Goal: Information Seeking & Learning: Learn about a topic

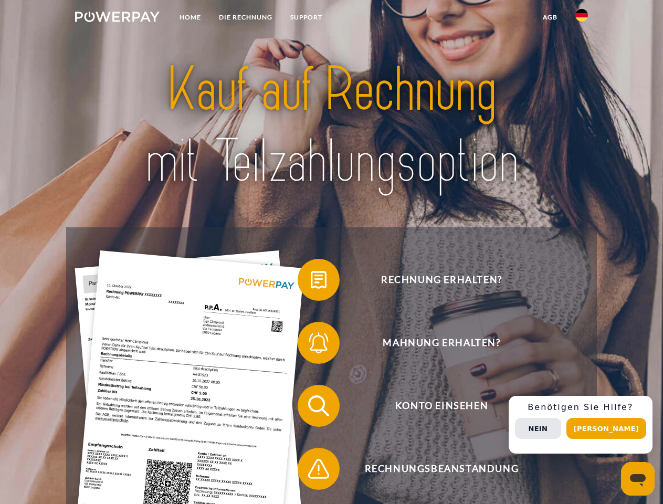
click at [117, 18] on img at bounding box center [117, 17] width 84 height 10
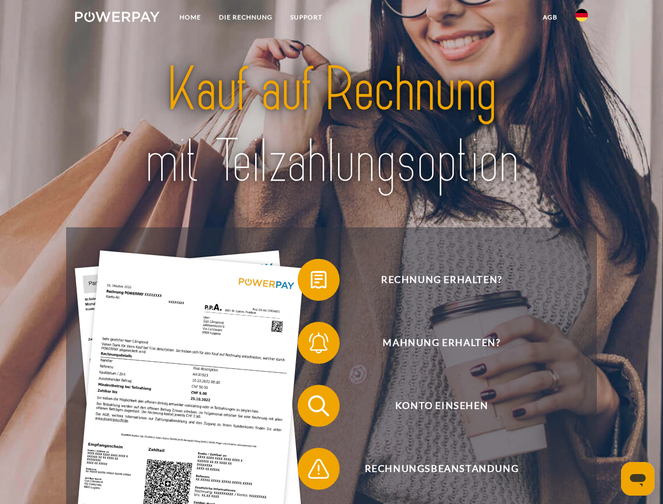
click at [581, 18] on img at bounding box center [581, 15] width 13 height 13
click at [549, 17] on link "agb" at bounding box center [550, 17] width 33 height 19
click at [311, 282] on span at bounding box center [302, 279] width 52 height 52
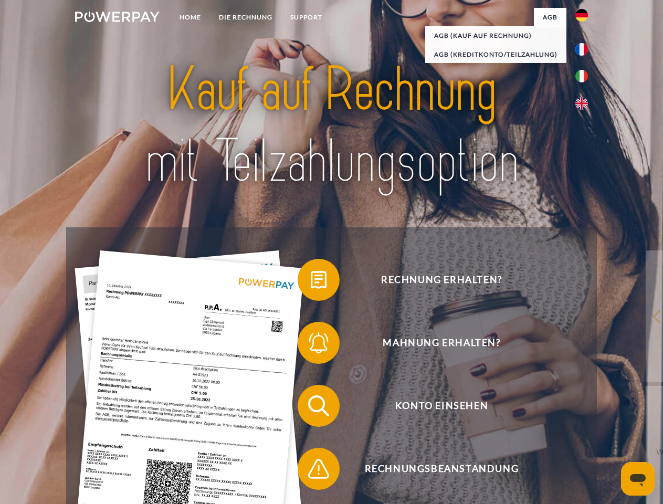
click at [311, 345] on span at bounding box center [302, 342] width 52 height 52
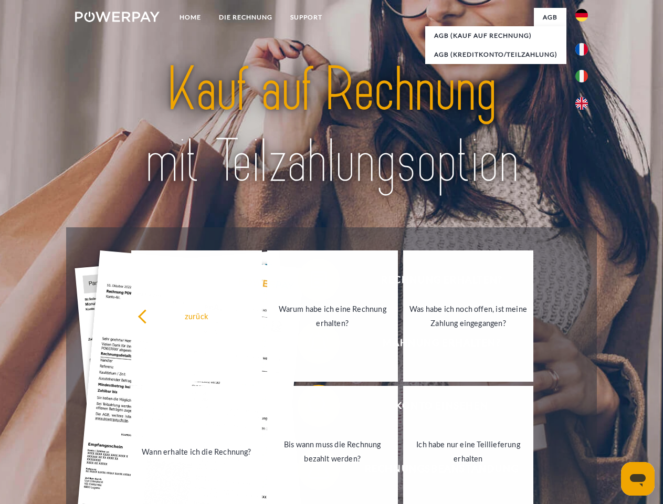
click at [311, 408] on link "Bis wann muss die Rechnung bezahlt werden?" at bounding box center [332, 451] width 131 height 131
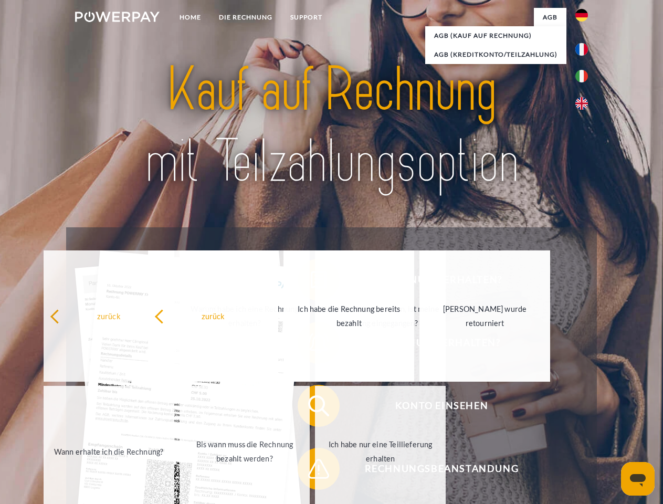
click at [311, 471] on div "Rechnung erhalten? Mahnung erhalten? Konto einsehen" at bounding box center [331, 437] width 530 height 420
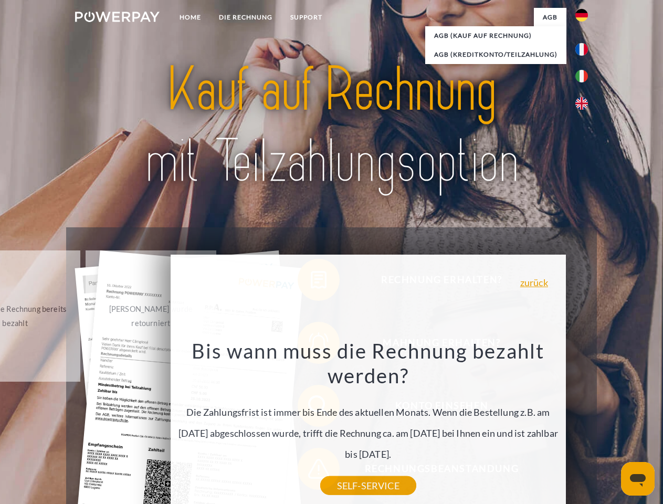
click at [584, 424] on div "Rechnung erhalten? Mahnung erhalten? Konto einsehen" at bounding box center [331, 437] width 530 height 420
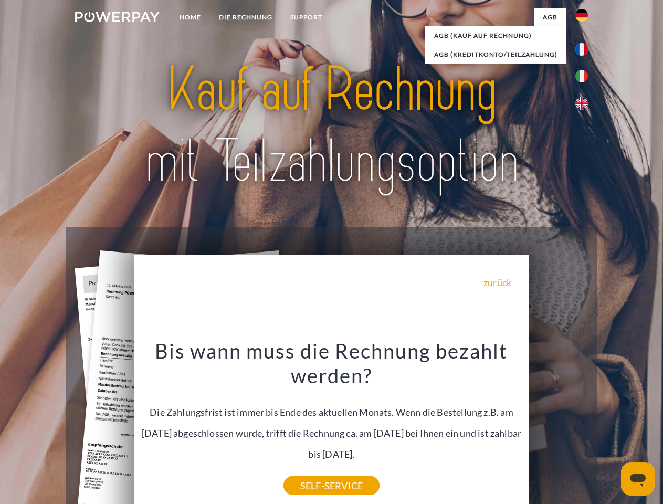
click at [558, 427] on span "Konto einsehen" at bounding box center [441, 406] width 257 height 42
click at [610, 428] on header "Home DIE RECHNUNG SUPPORT" at bounding box center [331, 362] width 663 height 725
